Goal: Check status: Check status

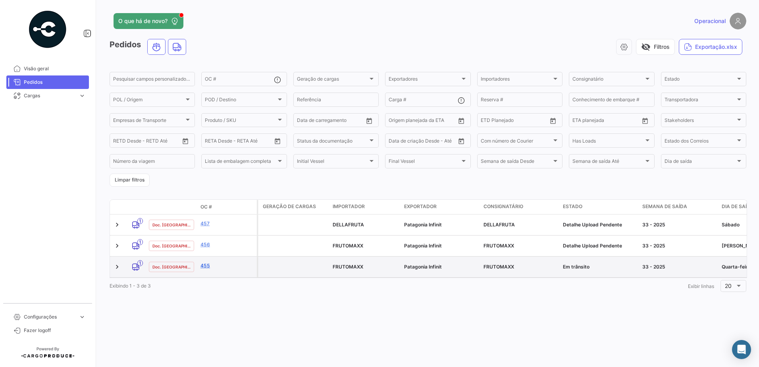
click at [205, 262] on link "455" at bounding box center [226, 265] width 53 height 7
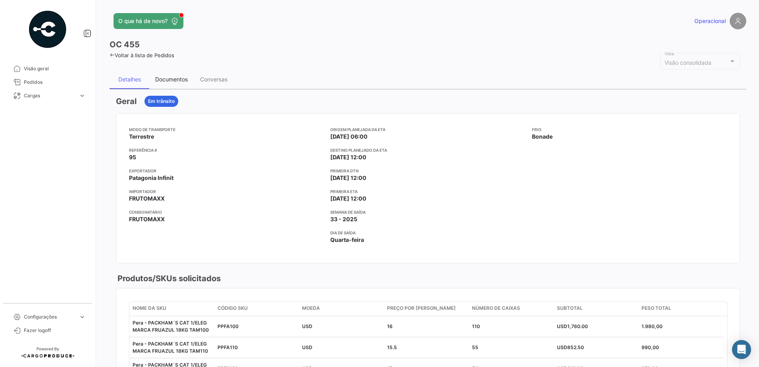
click at [173, 79] on div "Documentos" at bounding box center [171, 79] width 33 height 7
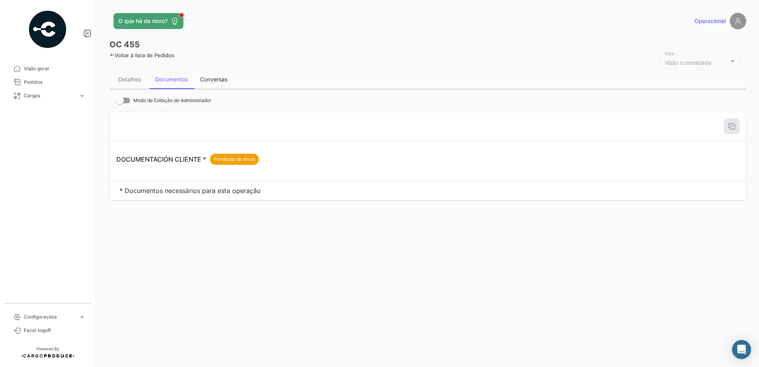
click at [210, 79] on div "Conversas" at bounding box center [213, 79] width 27 height 7
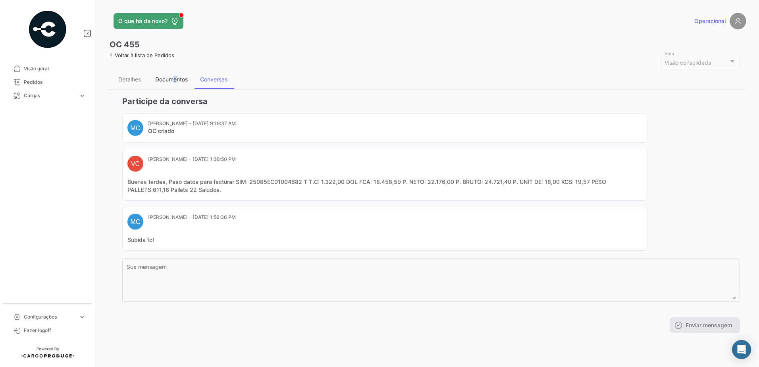
click at [175, 77] on div "Documentos" at bounding box center [171, 79] width 33 height 7
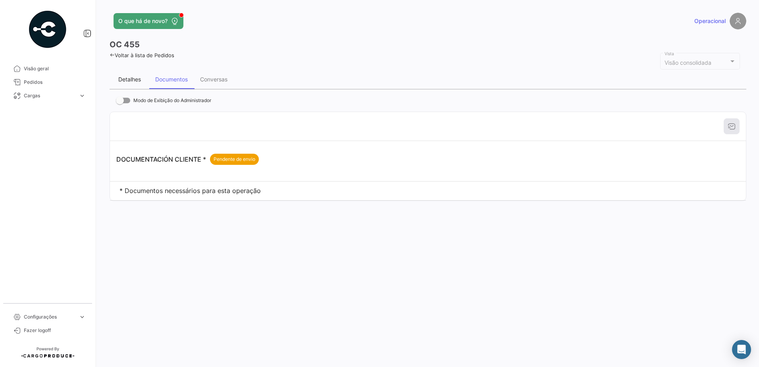
click at [130, 84] on div "Detalhes" at bounding box center [130, 79] width 40 height 19
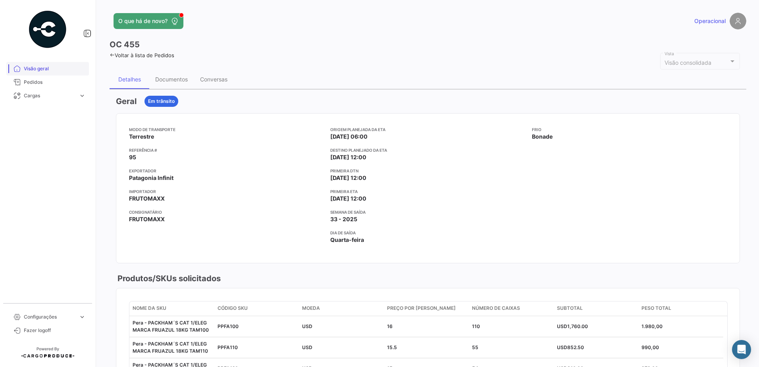
click at [34, 68] on span "Visão geral" at bounding box center [55, 68] width 62 height 7
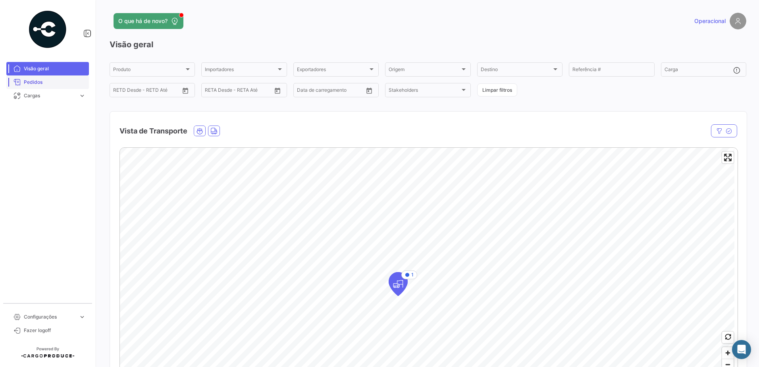
click at [40, 80] on span "Pedidos" at bounding box center [55, 82] width 62 height 7
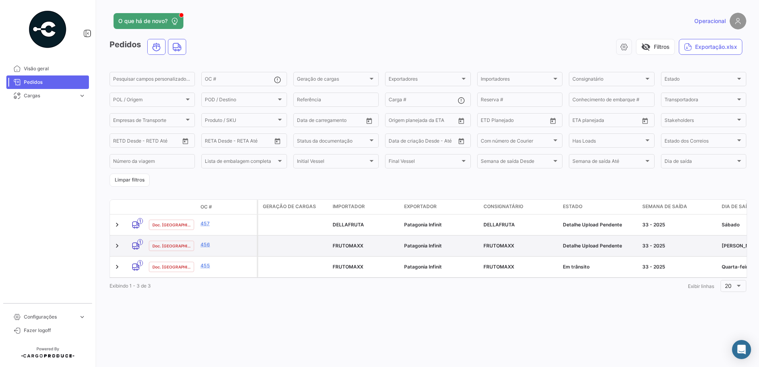
click at [597, 242] on div "Detalhe Upload Pendente" at bounding box center [599, 245] width 73 height 7
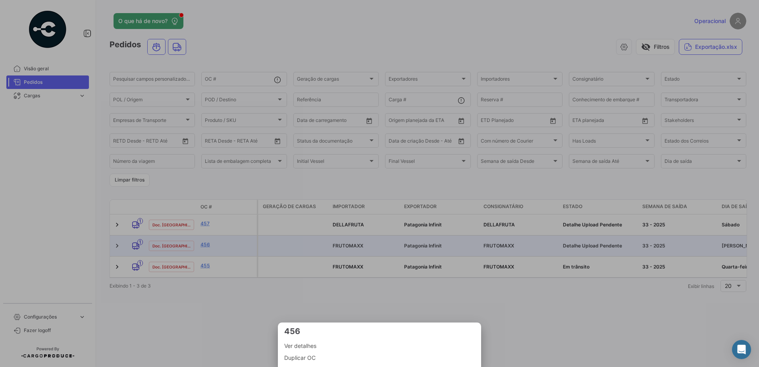
click at [597, 242] on div at bounding box center [379, 183] width 759 height 367
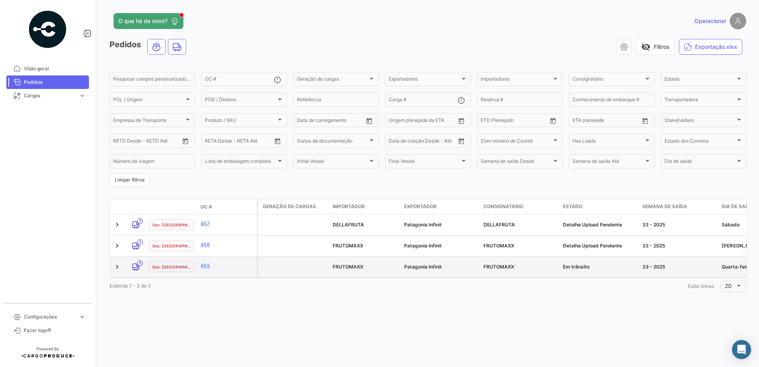
click at [577, 263] on div "Em trânsito" at bounding box center [599, 266] width 73 height 7
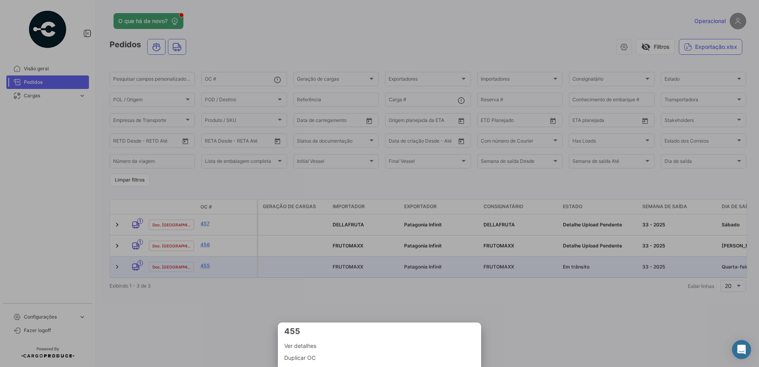
click at [577, 260] on div at bounding box center [379, 183] width 759 height 367
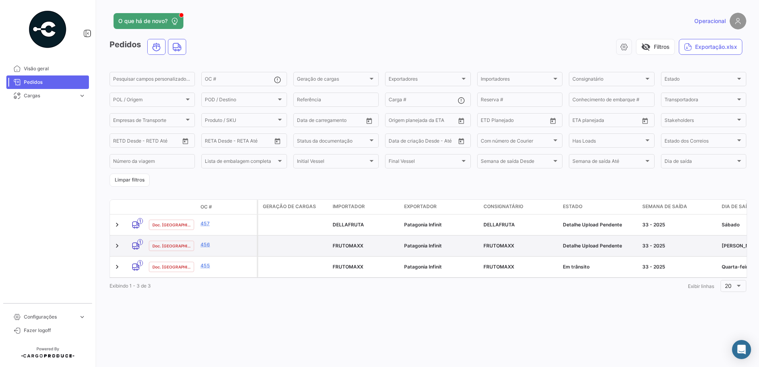
click at [580, 242] on div "Detalhe Upload Pendente" at bounding box center [599, 245] width 73 height 7
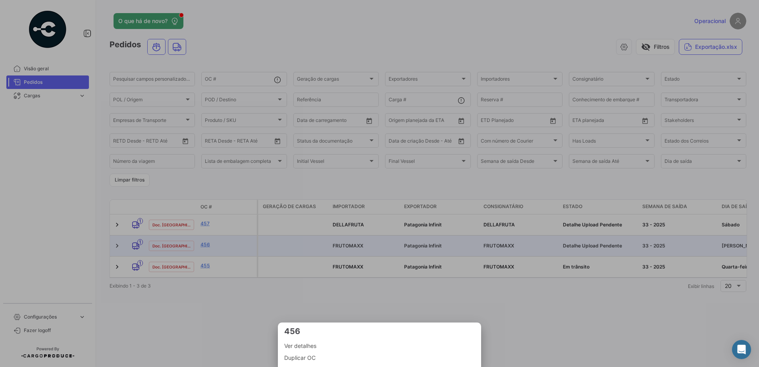
click at [573, 258] on div at bounding box center [379, 183] width 759 height 367
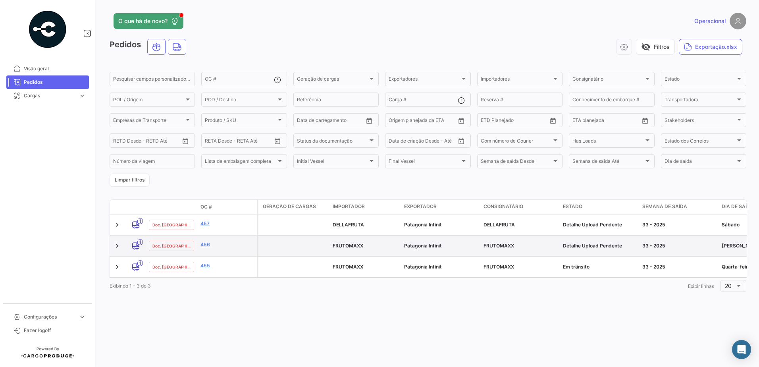
click at [543, 235] on datatable-body-cell "FRUTOMAXX" at bounding box center [519, 245] width 79 height 21
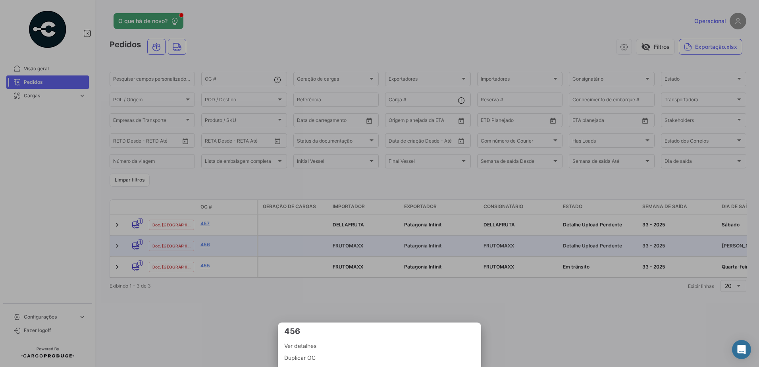
click at [298, 345] on span "Ver detalhes" at bounding box center [379, 346] width 191 height 10
